Goal: Navigation & Orientation: Find specific page/section

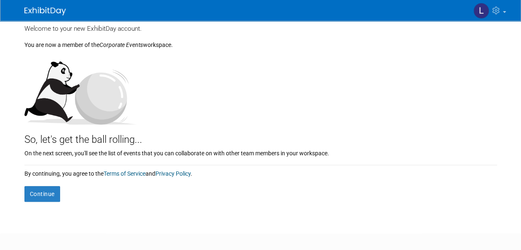
scroll to position [41, 0]
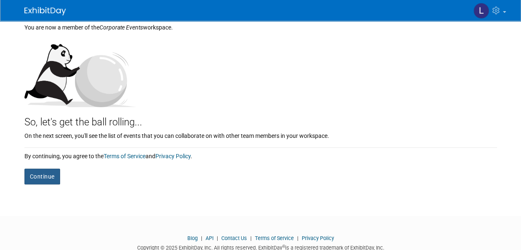
click at [41, 180] on button "Continue" at bounding box center [42, 176] width 36 height 16
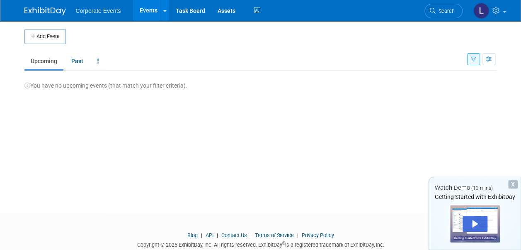
click at [113, 13] on span "Corporate Events" at bounding box center [98, 10] width 45 height 7
click at [158, 11] on link "Events" at bounding box center [148, 10] width 30 height 21
click at [163, 13] on div at bounding box center [164, 10] width 3 height 8
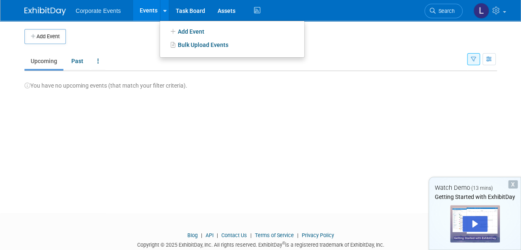
click at [163, 13] on div at bounding box center [164, 10] width 3 height 8
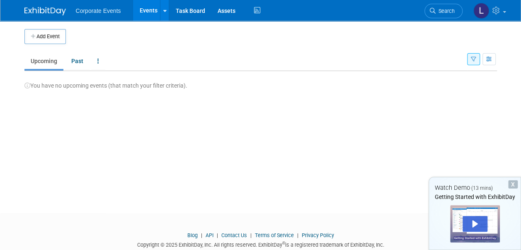
click at [163, 13] on div at bounding box center [164, 10] width 3 height 8
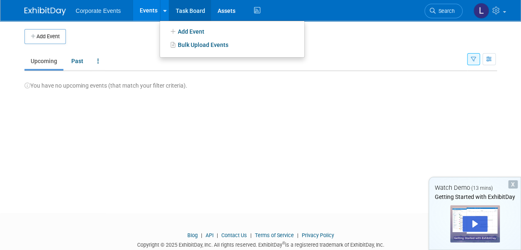
click at [200, 10] on link "Task Board" at bounding box center [190, 10] width 42 height 21
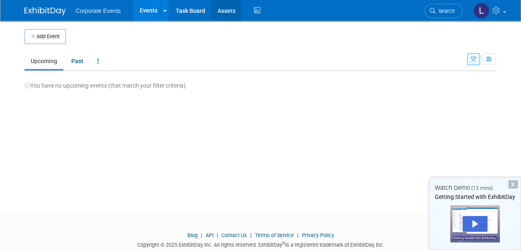
click at [226, 11] on link "Assets" at bounding box center [226, 10] width 30 height 21
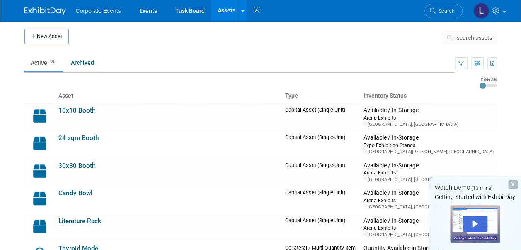
click at [119, 11] on span "Corporate Events" at bounding box center [98, 10] width 45 height 7
click at [105, 10] on span "Corporate Events" at bounding box center [98, 10] width 45 height 7
click at [80, 64] on link "Archived" at bounding box center [83, 63] width 36 height 16
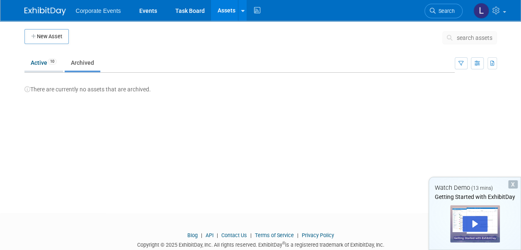
click at [46, 63] on link "Active 10" at bounding box center [43, 63] width 39 height 16
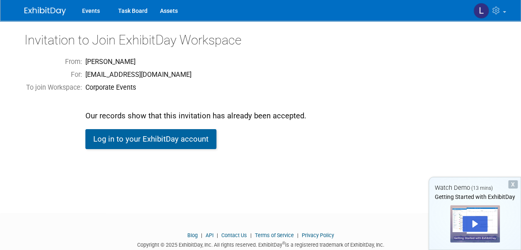
click at [202, 143] on link "Log in to your ExhibitDay account" at bounding box center [150, 139] width 131 height 20
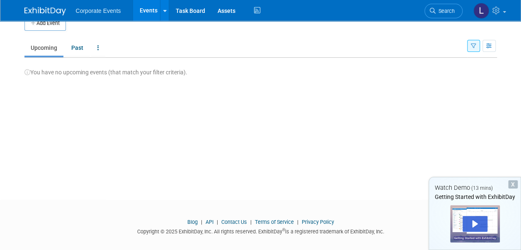
scroll to position [21, 0]
